Goal: Check status: Check status

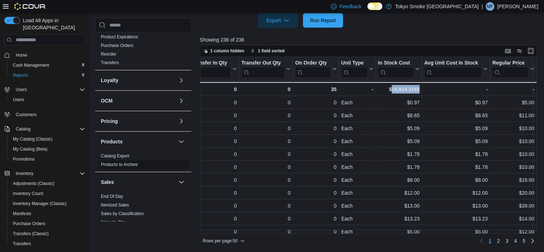
scroll to position [322, 0]
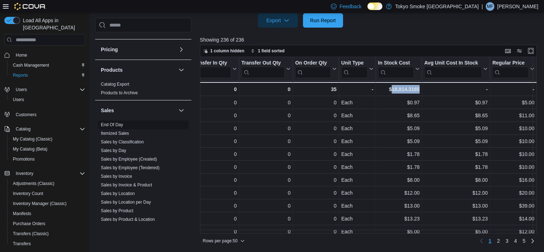
click at [106, 124] on link "End Of Day" at bounding box center [112, 124] width 22 height 5
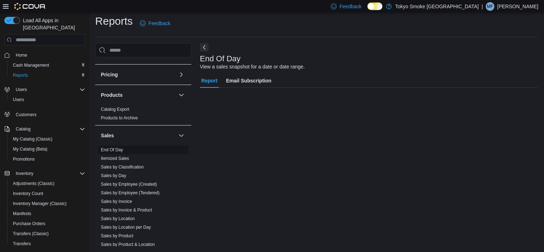
scroll to position [4, 0]
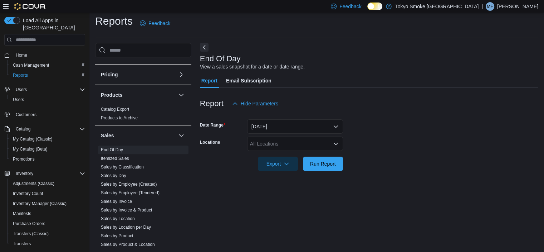
click at [274, 145] on div "All Locations" at bounding box center [295, 143] width 96 height 14
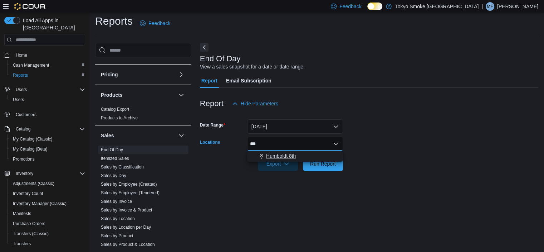
type input "***"
click at [282, 157] on span "Humboldt 8th" at bounding box center [281, 155] width 30 height 7
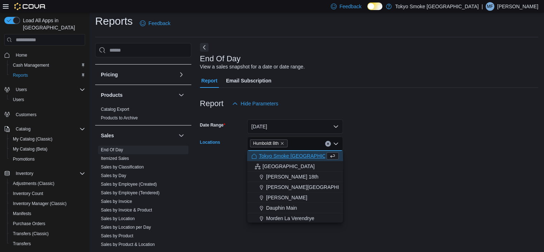
drag, startPoint x: 369, startPoint y: 144, endPoint x: 365, endPoint y: 153, distance: 10.1
click at [369, 145] on form "Date Range [DATE] Locations [GEOGRAPHIC_DATA] 8th Combo box. Selected. Humboldt…" at bounding box center [369, 141] width 338 height 60
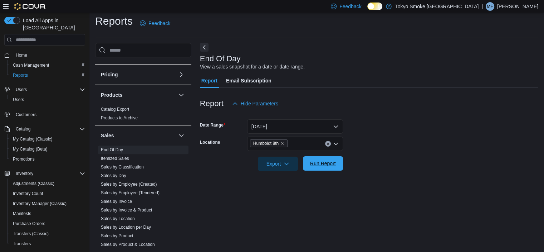
click at [328, 167] on span "Run Report" at bounding box center [322, 163] width 31 height 14
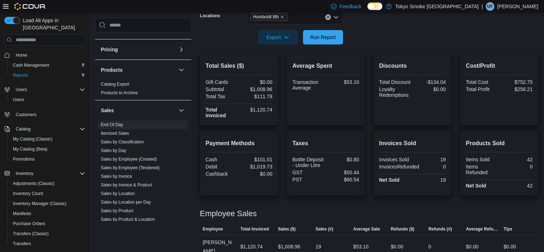
scroll to position [134, 0]
